Goal: Obtain resource: Obtain resource

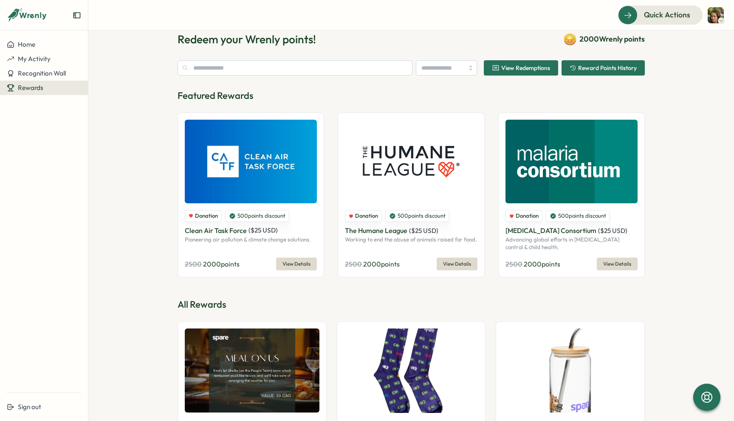
scroll to position [20, 0]
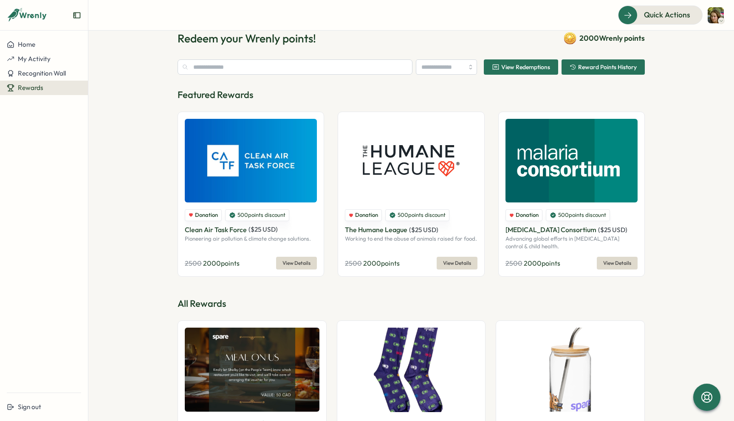
click at [394, 229] on p "The Humane League" at bounding box center [376, 230] width 62 height 11
click at [448, 260] on span "View Details" at bounding box center [457, 263] width 28 height 12
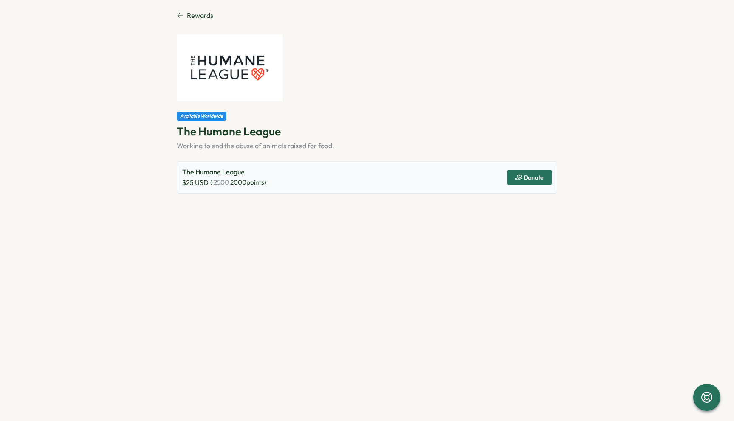
click at [183, 175] on p "The Humane League" at bounding box center [224, 172] width 84 height 11
drag, startPoint x: 183, startPoint y: 175, endPoint x: 252, endPoint y: 174, distance: 69.7
click at [253, 174] on p "The Humane League" at bounding box center [224, 172] width 84 height 11
copy p "The Humane League"
